Goal: Find specific page/section: Find specific page/section

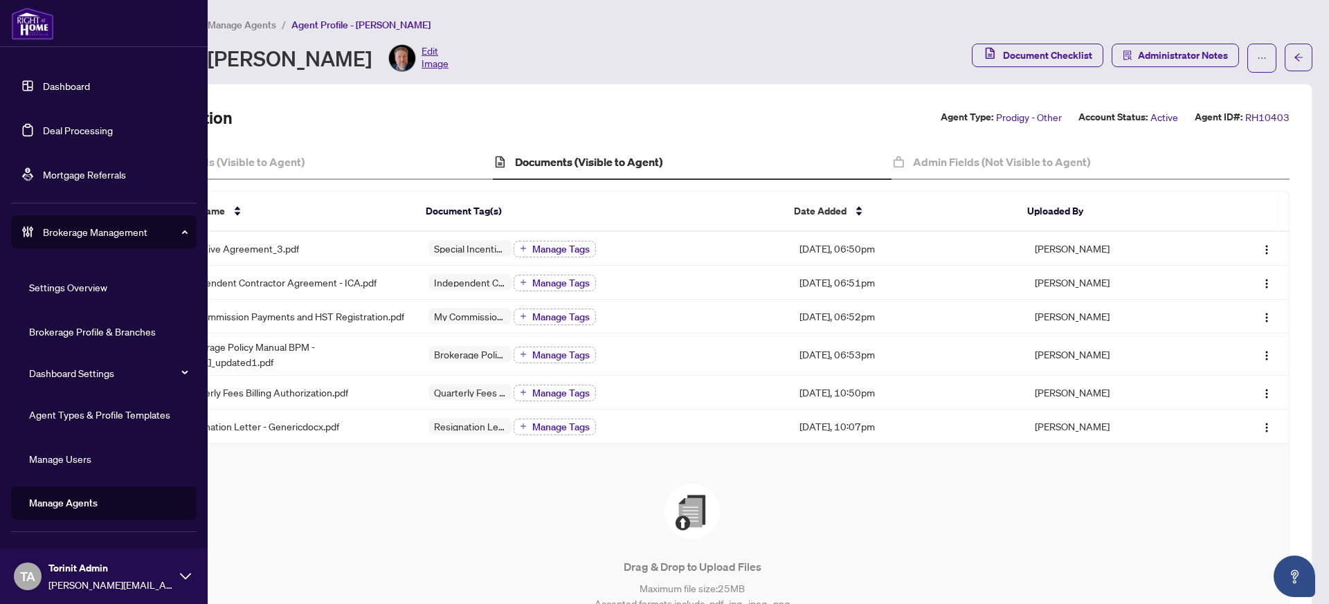
click at [80, 331] on link "Brokerage Profile & Branches" at bounding box center [92, 331] width 127 height 12
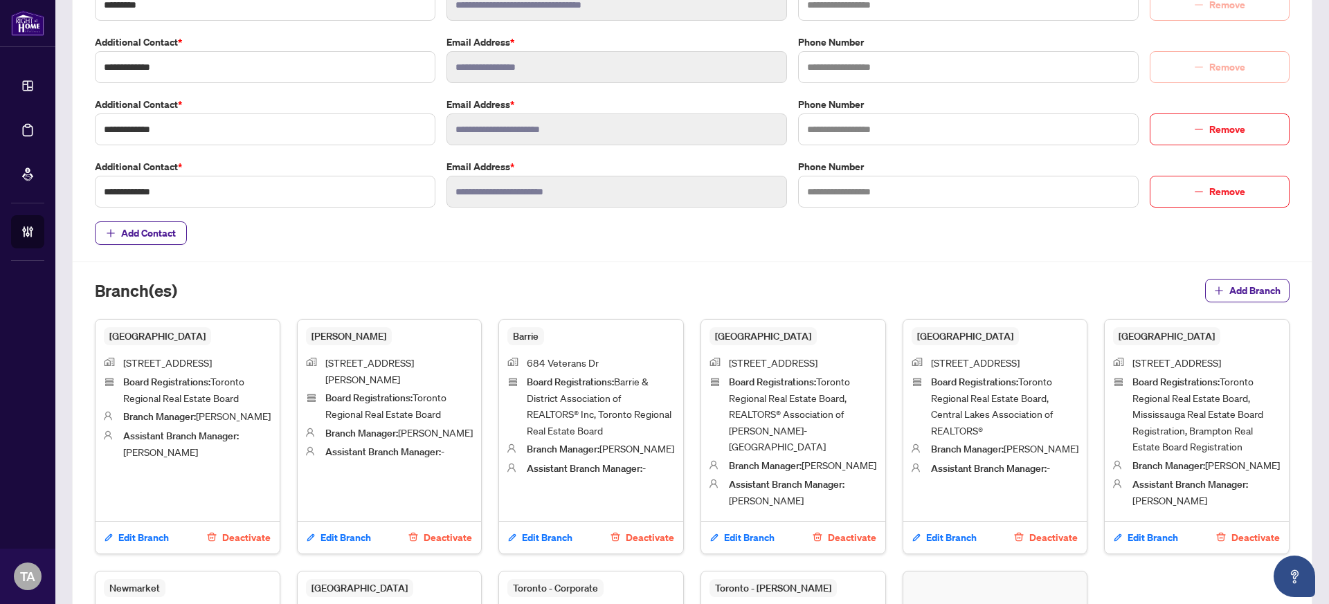
scroll to position [526, 0]
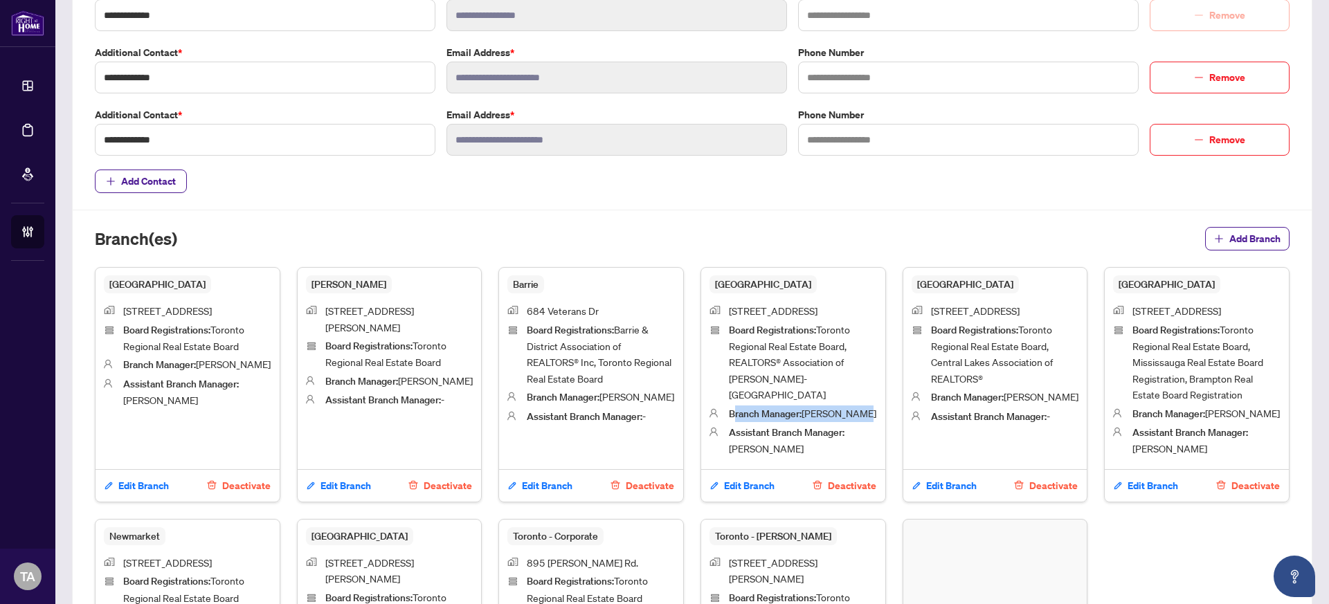
drag, startPoint x: 729, startPoint y: 397, endPoint x: 859, endPoint y: 394, distance: 130.8
click at [859, 405] on li "Branch Manager : [PERSON_NAME]" at bounding box center [792, 413] width 167 height 17
drag, startPoint x: 724, startPoint y: 396, endPoint x: 858, endPoint y: 394, distance: 133.6
click at [858, 405] on li "Branch Manager : [PERSON_NAME]" at bounding box center [792, 413] width 167 height 17
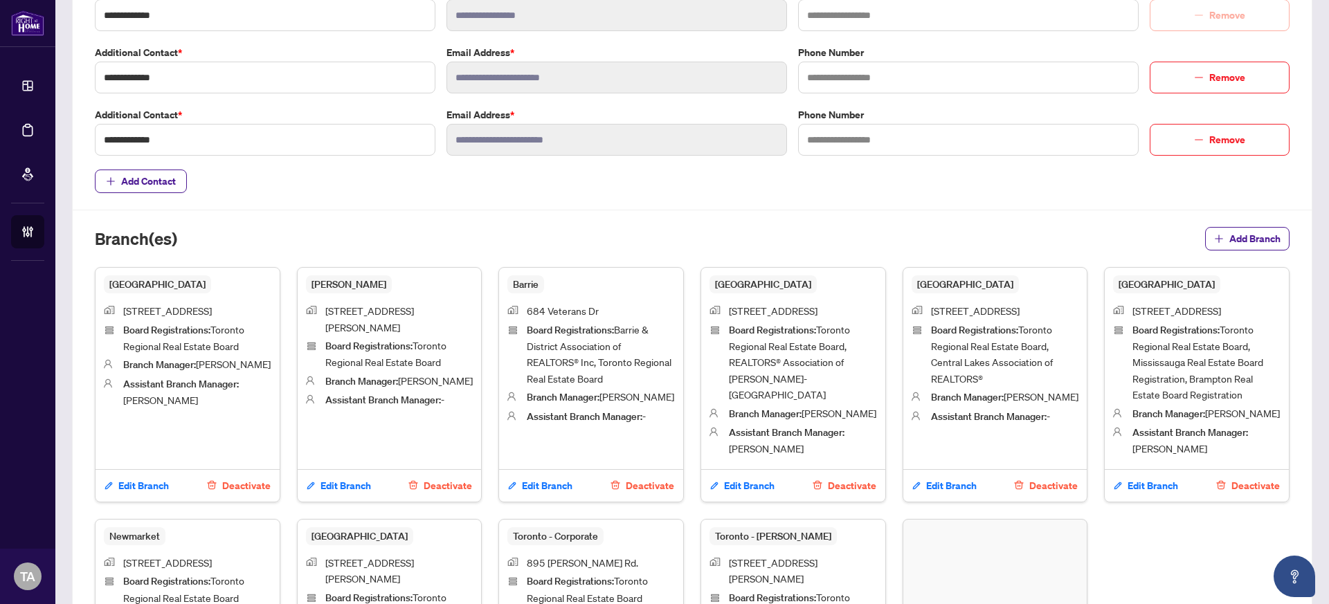
click at [736, 428] on span "Assistant Branch Manager : [PERSON_NAME]" at bounding box center [787, 440] width 116 height 29
click at [734, 428] on span "Assistant Branch Manager : [PERSON_NAME]" at bounding box center [787, 440] width 116 height 29
click at [774, 437] on span "Assistant Branch Manager : [PERSON_NAME]" at bounding box center [803, 440] width 148 height 33
click at [781, 430] on span "Assistant Branch Manager : [PERSON_NAME]" at bounding box center [787, 440] width 116 height 29
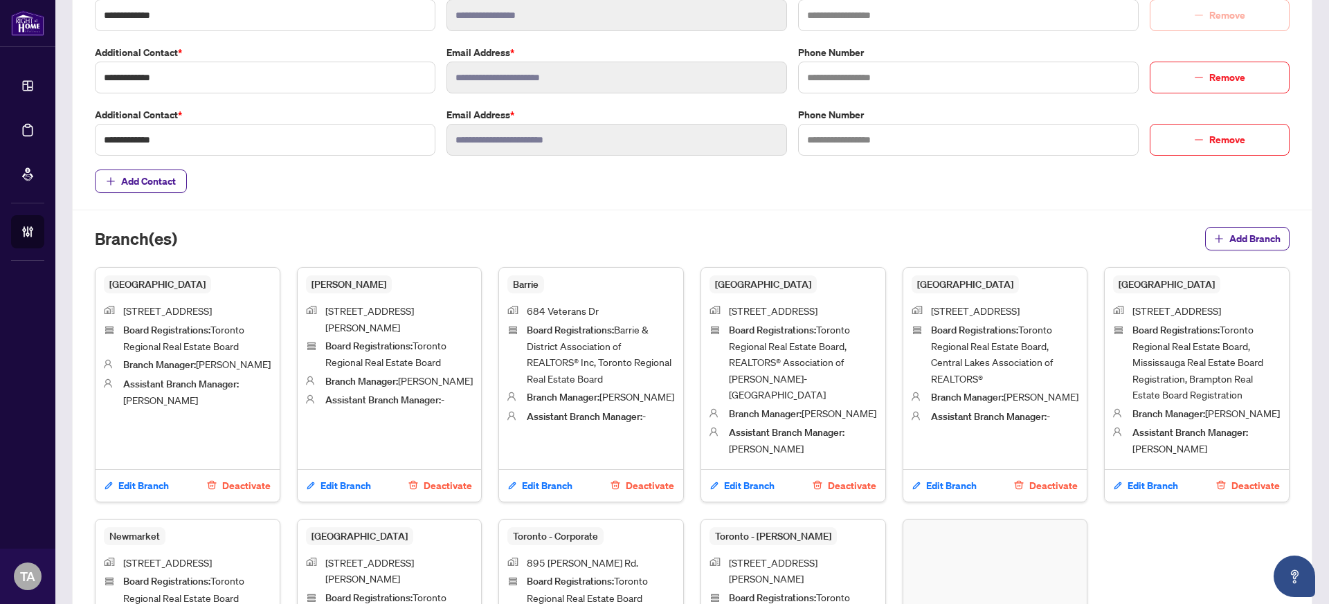
click at [781, 430] on span "Assistant Branch Manager : [PERSON_NAME]" at bounding box center [787, 440] width 116 height 29
click at [785, 426] on span "Assistant Branch Manager :" at bounding box center [787, 432] width 116 height 12
drag, startPoint x: 802, startPoint y: 394, endPoint x: 864, endPoint y: 394, distance: 61.6
click at [864, 405] on li "Branch Manager : [PERSON_NAME]" at bounding box center [792, 413] width 167 height 17
click at [721, 426] on li "Assistant Branch Manager : [PERSON_NAME]" at bounding box center [792, 440] width 167 height 33
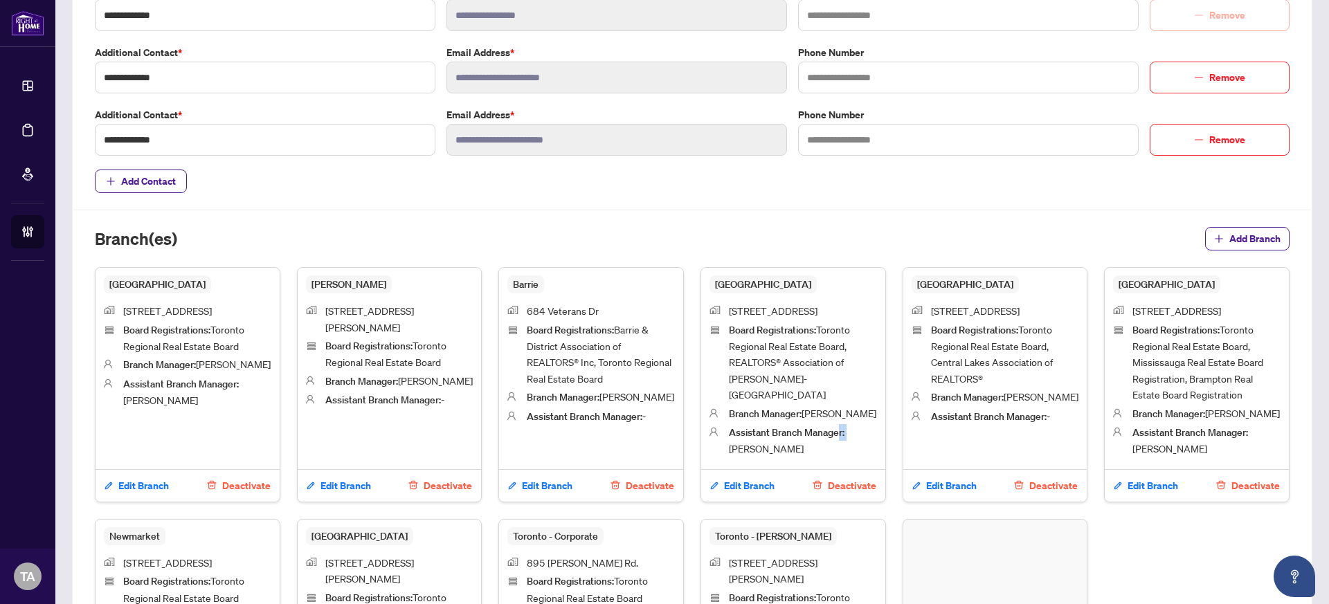
drag, startPoint x: 723, startPoint y: 432, endPoint x: 834, endPoint y: 421, distance: 111.2
click at [834, 424] on li "Assistant Branch Manager : [PERSON_NAME]" at bounding box center [792, 440] width 167 height 33
click at [832, 407] on span "Branch Manager : [PERSON_NAME]" at bounding box center [802, 413] width 147 height 12
drag, startPoint x: 723, startPoint y: 394, endPoint x: 810, endPoint y: 431, distance: 93.9
click at [810, 431] on ul "[STREET_ADDRESS] Board Registrations : Toronto Regional Real Estate Board, REAL…" at bounding box center [792, 380] width 167 height 158
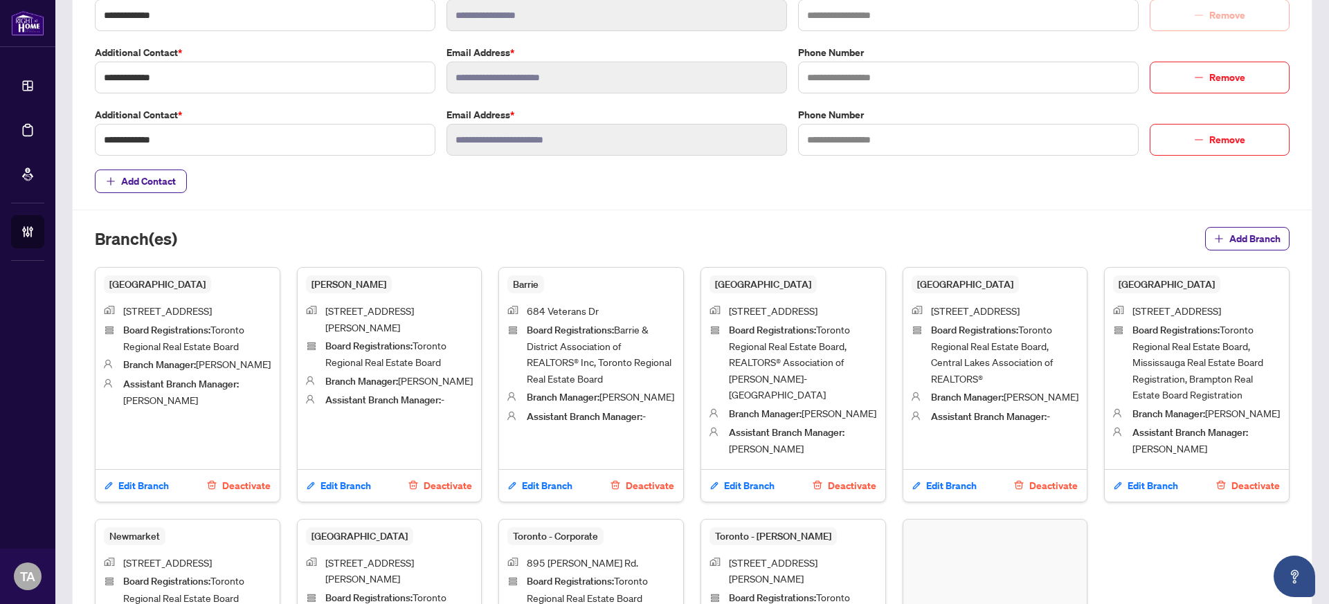
click at [814, 424] on span "Assistant Branch Manager : [PERSON_NAME]" at bounding box center [803, 440] width 148 height 33
drag, startPoint x: 799, startPoint y: 431, endPoint x: 703, endPoint y: 396, distance: 102.5
click at [703, 396] on div "[GEOGRAPHIC_DATA] [STREET_ADDRESS] Board Registrations : Toronto Regional Real …" at bounding box center [792, 384] width 185 height 235
click at [801, 433] on span "Assistant Branch Manager : [PERSON_NAME]" at bounding box center [803, 440] width 148 height 33
drag, startPoint x: 794, startPoint y: 426, endPoint x: 704, endPoint y: 393, distance: 95.0
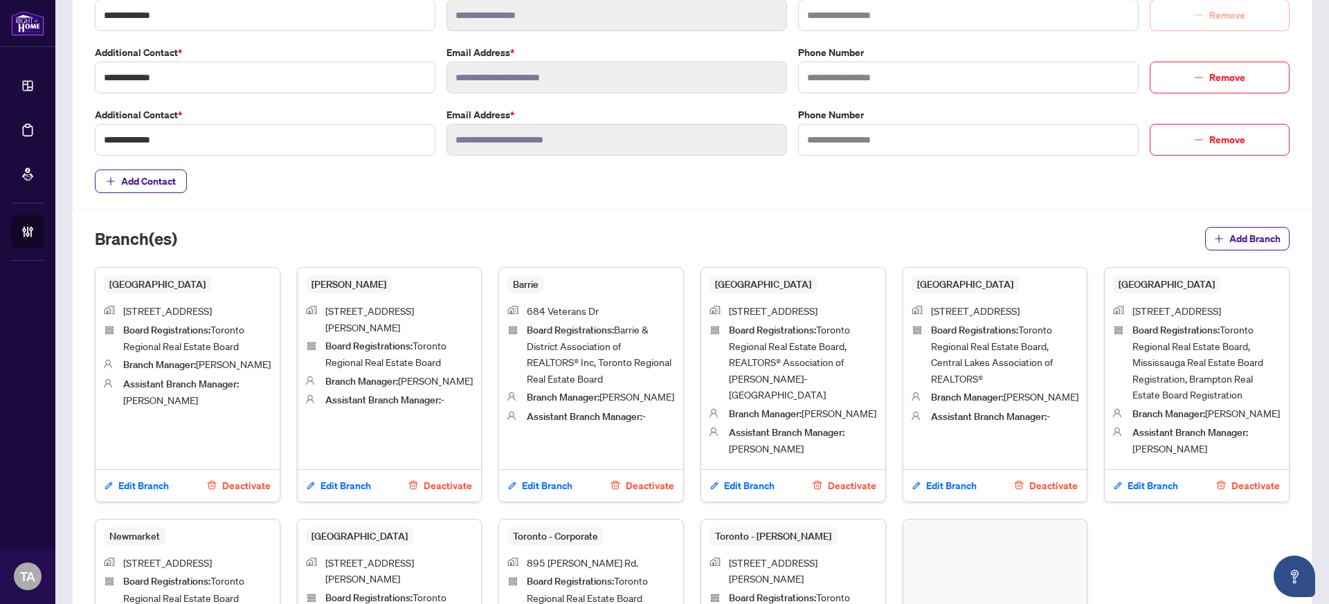
click at [709, 393] on ul "[STREET_ADDRESS] Board Registrations : Toronto Regional Real Estate Board, REAL…" at bounding box center [792, 380] width 167 height 158
click at [796, 432] on span "Assistant Branch Manager : [PERSON_NAME]" at bounding box center [787, 440] width 116 height 29
click at [803, 430] on span "Assistant Branch Manager : [PERSON_NAME]" at bounding box center [803, 440] width 148 height 33
